Goal: Transaction & Acquisition: Download file/media

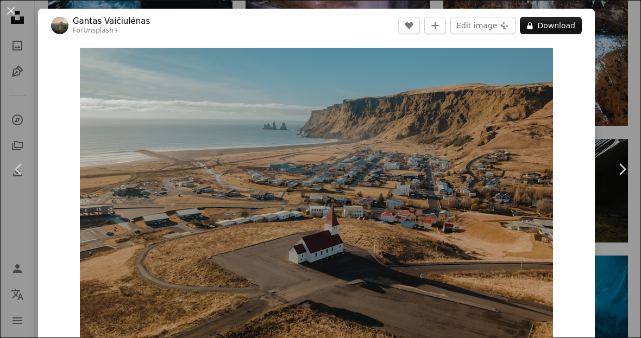
scroll to position [6, 0]
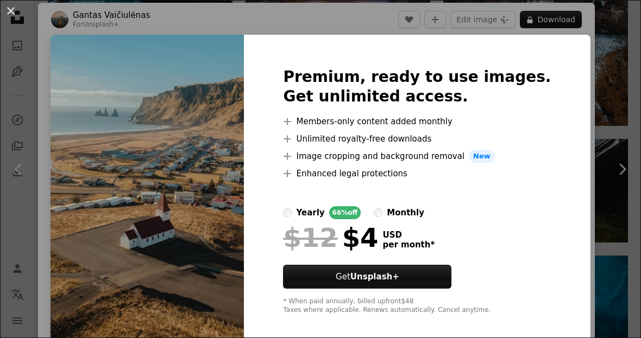
click at [620, 66] on div "An X shape Premium, ready to use images. Get unlimited access. A plus sign Memb…" at bounding box center [320, 169] width 641 height 338
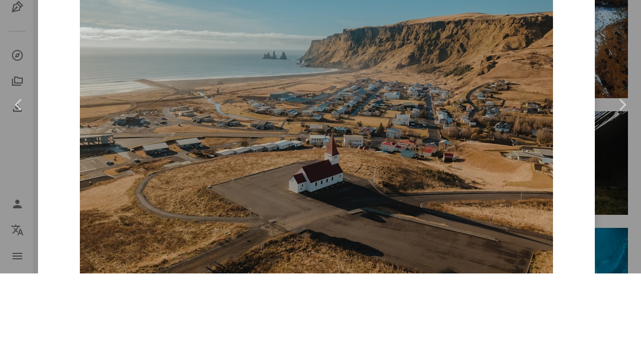
click at [9, 16] on button "An X shape" at bounding box center [10, 10] width 13 height 13
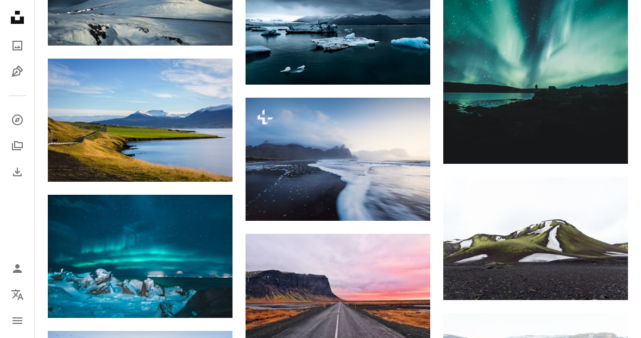
scroll to position [604, 0]
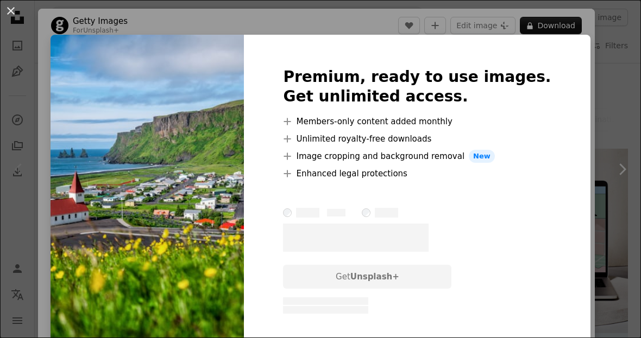
scroll to position [115, 0]
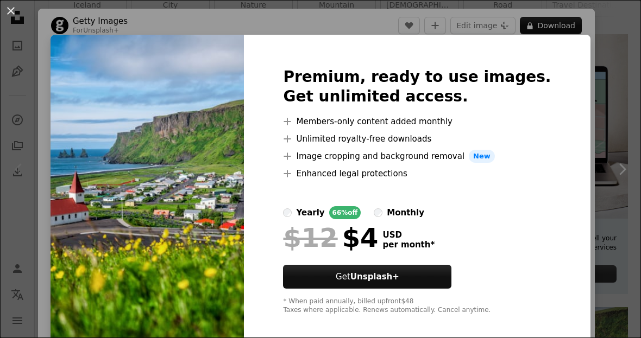
click at [634, 42] on div "An X shape Premium, ready to use images. Get unlimited access. A plus sign Memb…" at bounding box center [320, 169] width 641 height 338
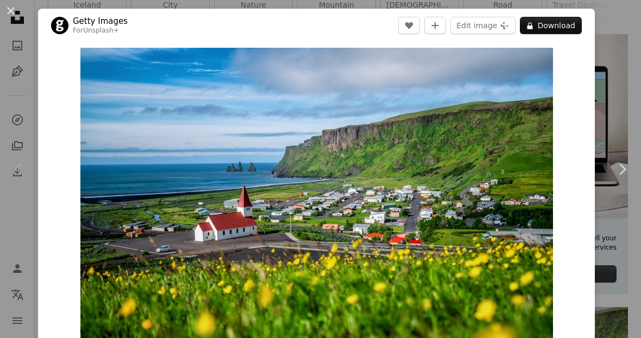
click at [7, 9] on button "An X shape" at bounding box center [10, 10] width 13 height 13
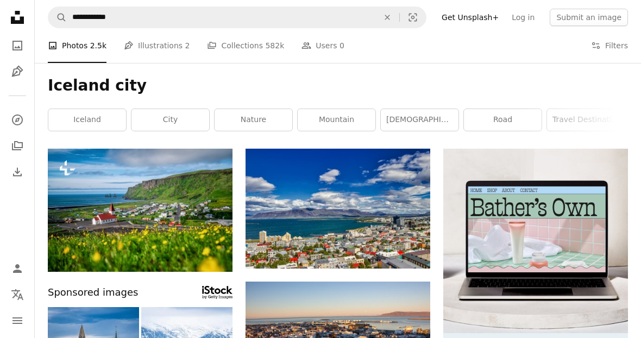
click at [20, 170] on icon "Download" at bounding box center [17, 172] width 13 height 13
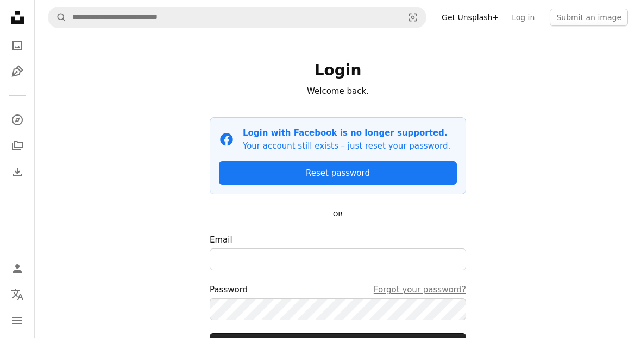
click at [24, 18] on icon "Unsplash logo Unsplash Home" at bounding box center [18, 18] width 22 height 22
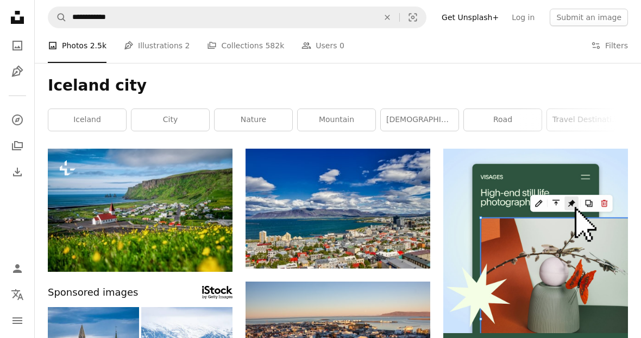
click at [618, 42] on button "Filters Filters" at bounding box center [609, 45] width 37 height 35
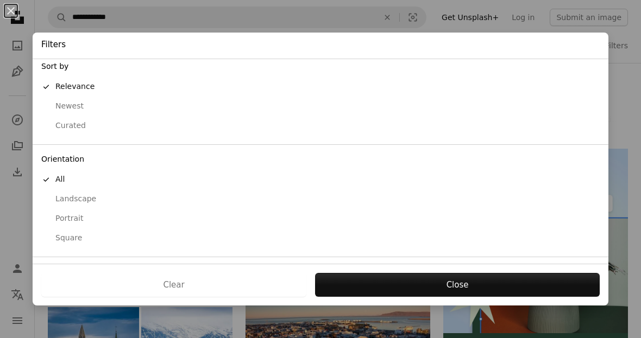
scroll to position [7, 0]
click at [61, 326] on div "Free" at bounding box center [320, 331] width 558 height 11
click at [521, 297] on button "Apply" at bounding box center [456, 285] width 285 height 24
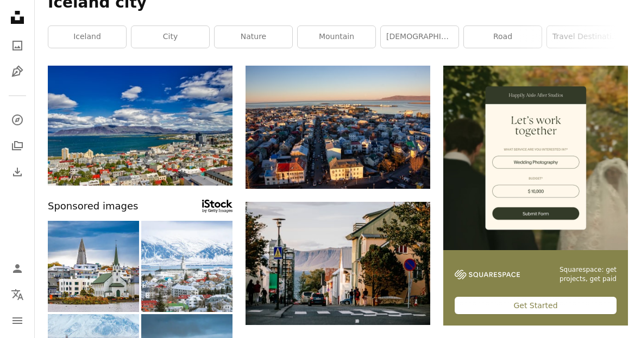
scroll to position [83, 0]
click at [146, 112] on img at bounding box center [140, 126] width 185 height 120
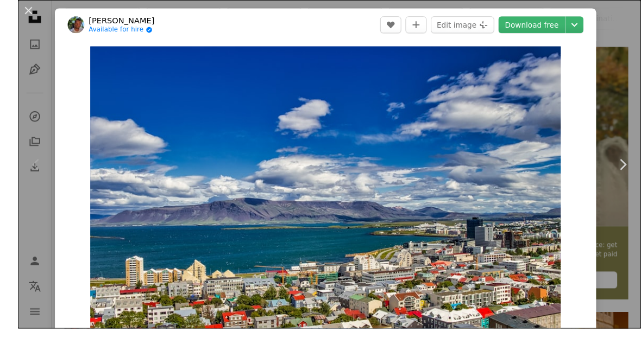
scroll to position [123, 0]
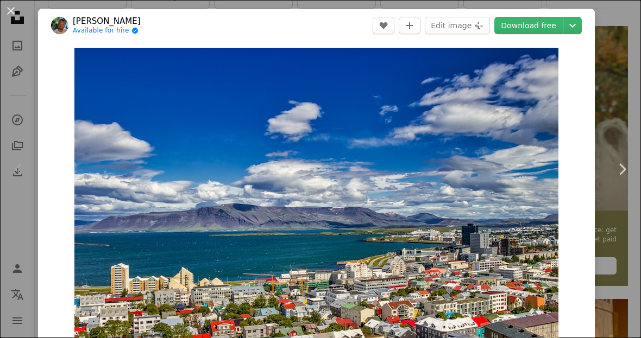
click at [552, 22] on link "Download free" at bounding box center [528, 25] width 68 height 17
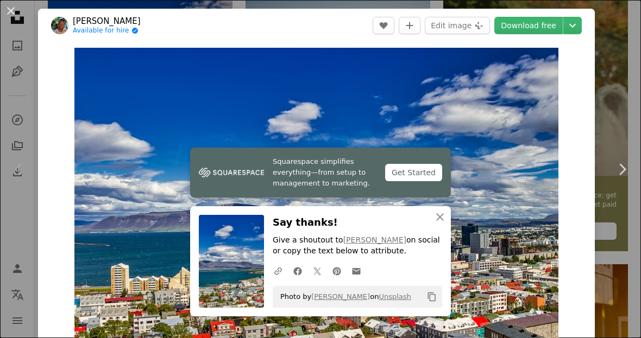
click at [6, 14] on button "An X shape" at bounding box center [10, 10] width 13 height 13
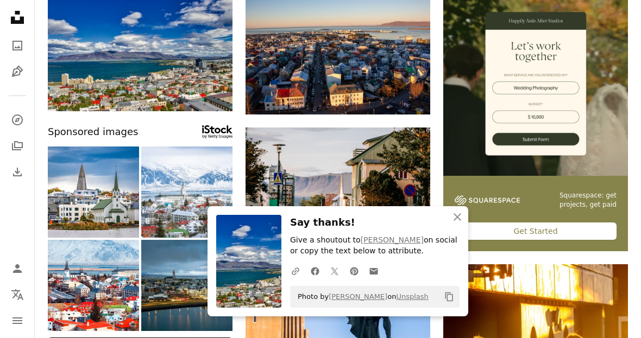
scroll to position [118, 0]
